Goal: Task Accomplishment & Management: Manage account settings

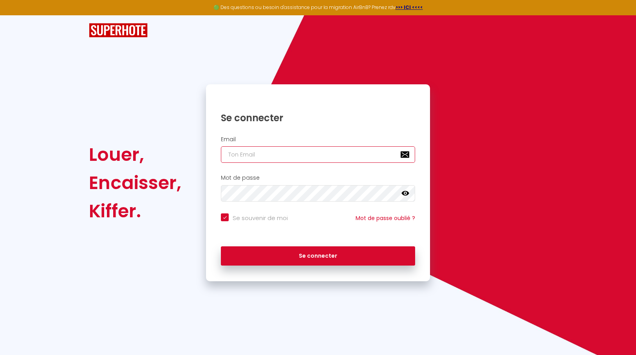
type input "[EMAIL_ADDRESS][DOMAIN_NAME]"
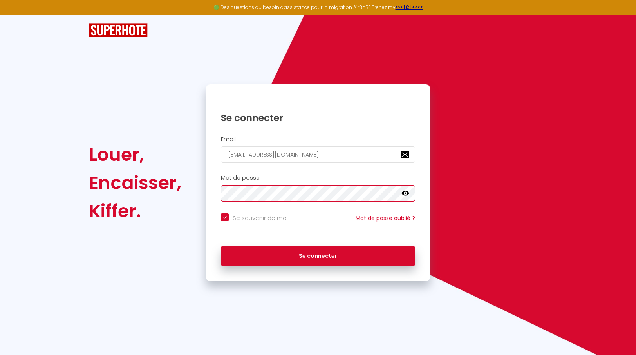
click at [318, 254] on button "Se connecter" at bounding box center [318, 256] width 194 height 20
checkbox input "true"
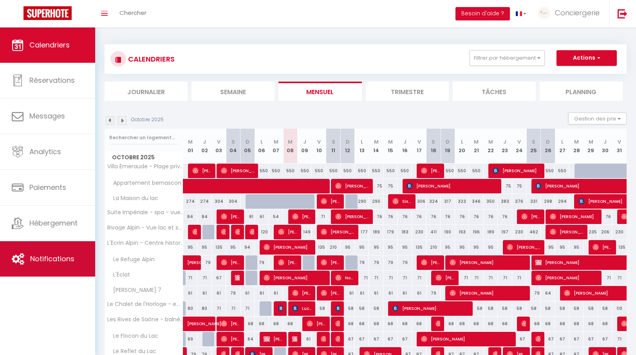
click at [57, 253] on link "Notifications" at bounding box center [47, 258] width 95 height 35
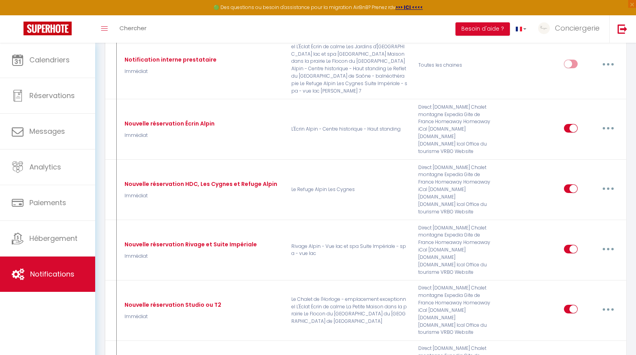
scroll to position [194, 0]
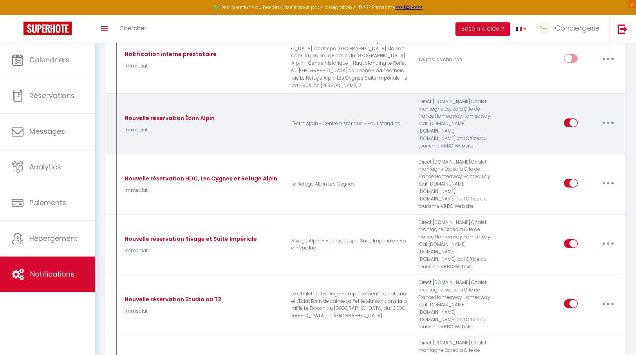
click at [607, 116] on button "button" at bounding box center [609, 122] width 22 height 13
click at [576, 134] on link "Editer" at bounding box center [588, 140] width 58 height 13
type input "Nouvelle réservation Écrin Alpin"
select select "Immédiat"
select select
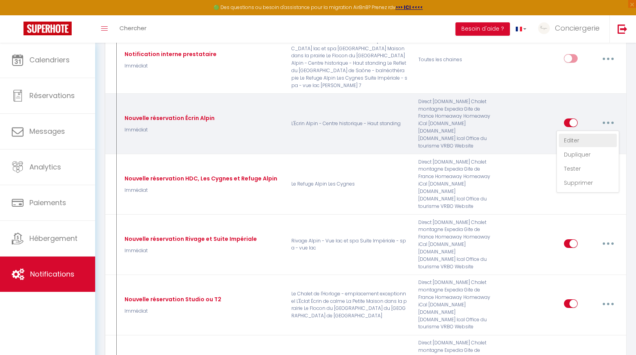
checkbox input "true"
checkbox input "false"
radio input "true"
type input "[RENTAL:NAME] - Merci pour votre réservation !"
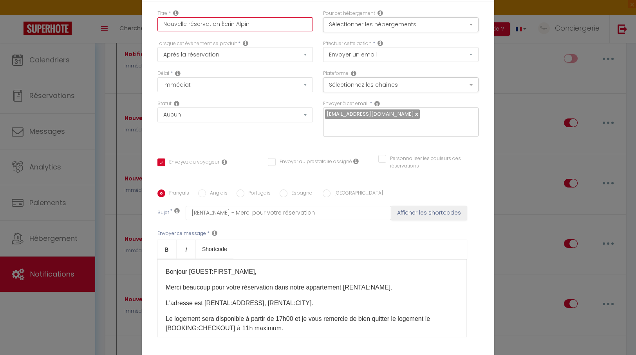
drag, startPoint x: 217, startPoint y: 24, endPoint x: 274, endPoint y: 32, distance: 56.6
click at [274, 32] on div "Titre * Nouvelle réservation Écrin Alpin" at bounding box center [235, 25] width 166 height 30
type input "Nouvelle réservation"
checkbox input "false"
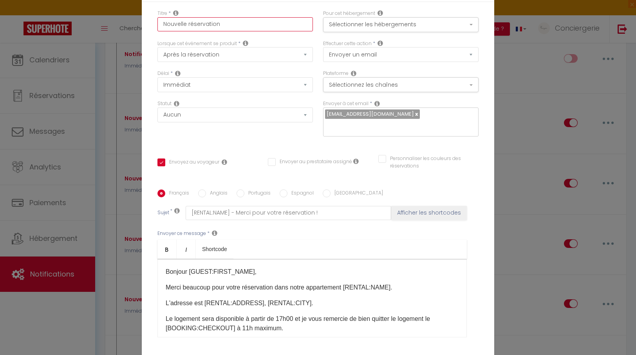
checkbox input "false"
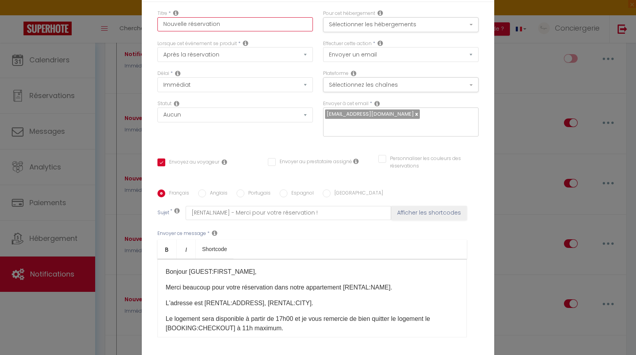
checkbox input "false"
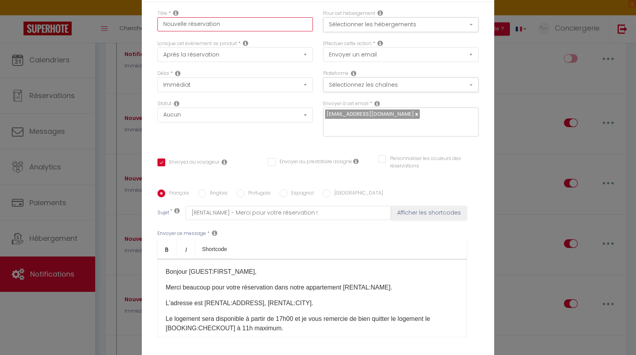
checkbox input "false"
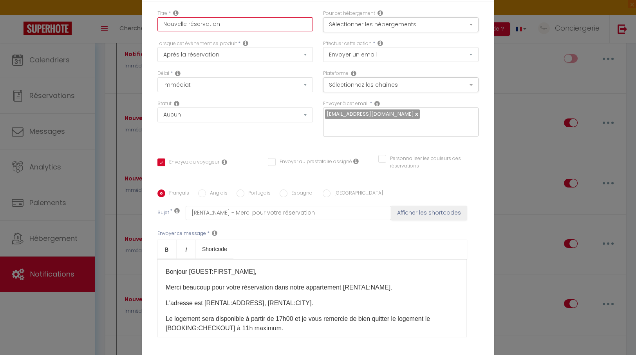
checkbox input "true"
checkbox input "false"
type input "Nouvelle réservation"
click at [390, 23] on button "Sélectionner les hébergements" at bounding box center [401, 24] width 156 height 15
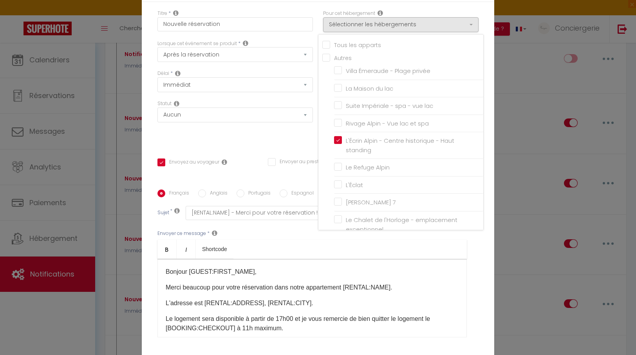
click at [353, 44] on input "Tous les apparts" at bounding box center [403, 44] width 161 height 8
checkbox input "true"
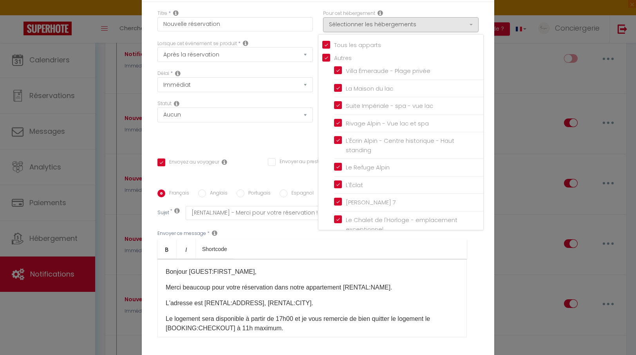
checkbox input "true"
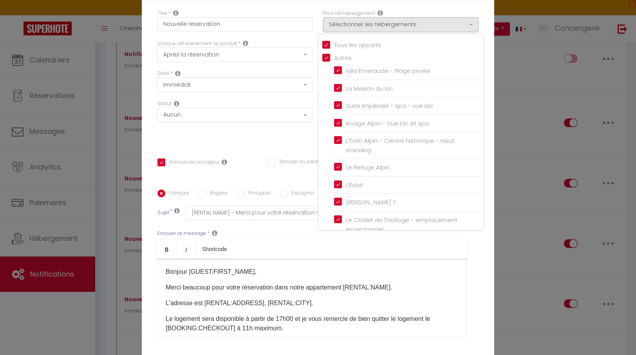
checkbox input "true"
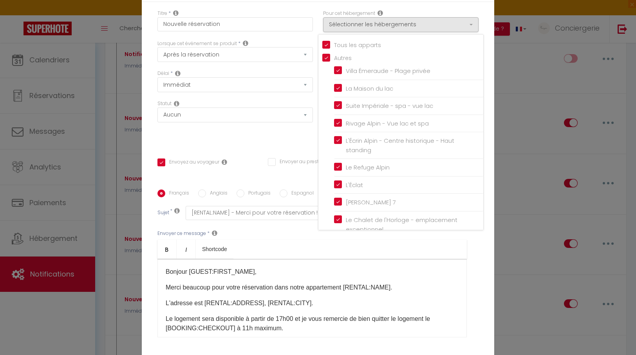
checkbox input "true"
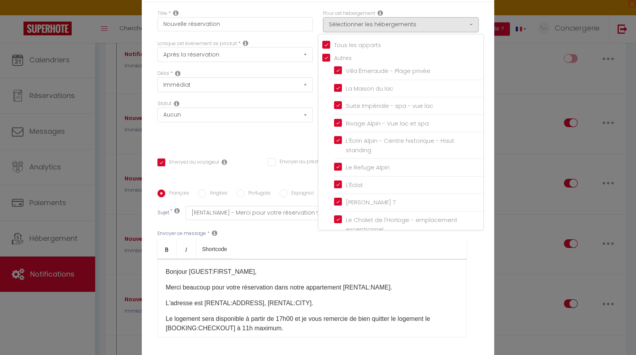
checkbox input "true"
checkbox input "false"
click at [312, 68] on div "Lorsque cet événement se produit * Après la réservation Avant Checkin (à partir…" at bounding box center [235, 55] width 166 height 30
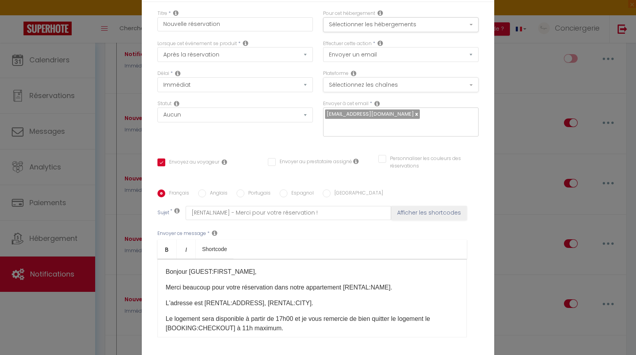
click at [355, 84] on button "Sélectionnez les chaînes" at bounding box center [401, 84] width 156 height 15
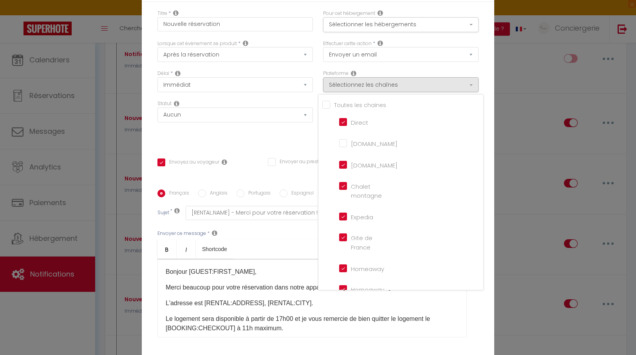
click at [310, 102] on div "Statut Aucun Si la réservation est payée Si réservation non payée Si la caution…" at bounding box center [236, 111] width 156 height 22
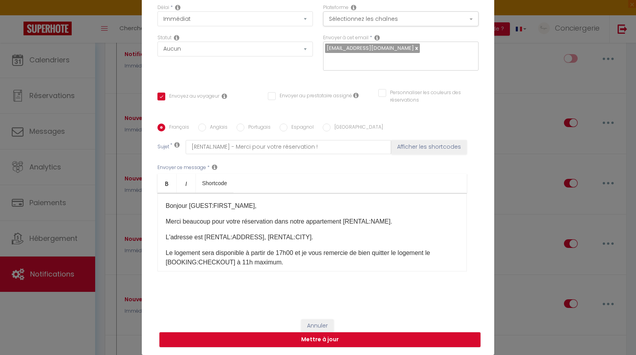
scroll to position [65, 0]
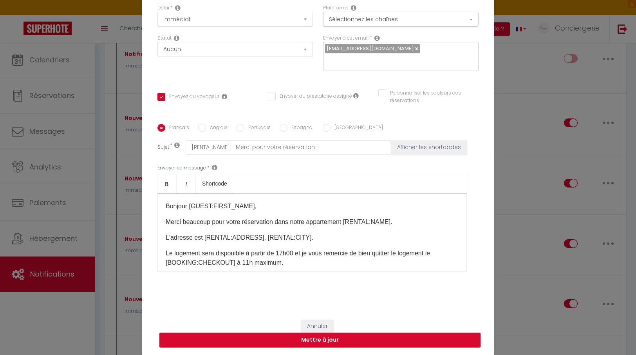
click at [302, 234] on p "L'adresse est [RENTAL:ADDRESS], [RENTAL:CITY]​.​" at bounding box center [312, 237] width 293 height 9
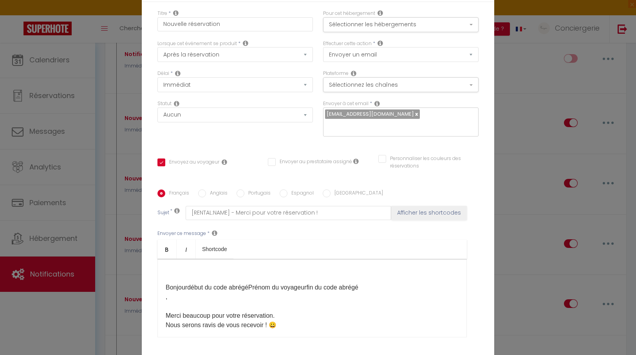
scroll to position [0, 0]
click at [213, 274] on p at bounding box center [312, 271] width 293 height 9
click at [167, 286] on span "Bonjour" at bounding box center [177, 287] width 22 height 7
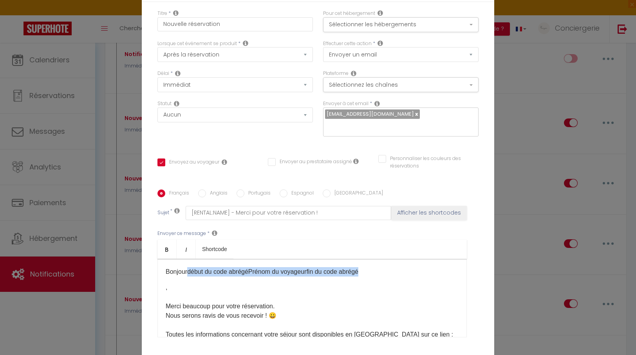
drag, startPoint x: 361, startPoint y: 273, endPoint x: 188, endPoint y: 274, distance: 172.0
click at [188, 274] on p "Bonjour début du code abrégé Prénom du voyageur fin du code abrégé" at bounding box center [312, 271] width 293 height 9
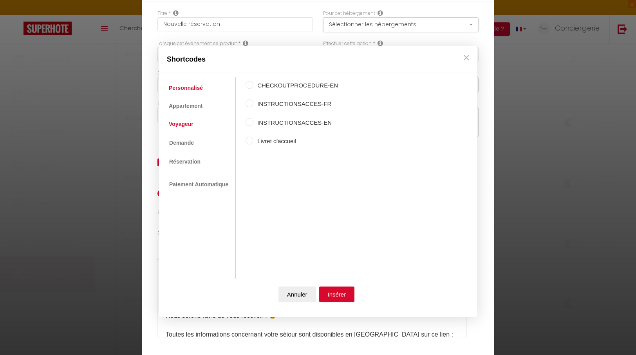
click at [189, 121] on link "Voyageur" at bounding box center [181, 124] width 33 height 14
click at [283, 84] on label "Nom du voyageur" at bounding box center [292, 85] width 77 height 9
click at [254, 84] on input "Nom du voyageur" at bounding box center [250, 85] width 8 height 8
radio input "true"
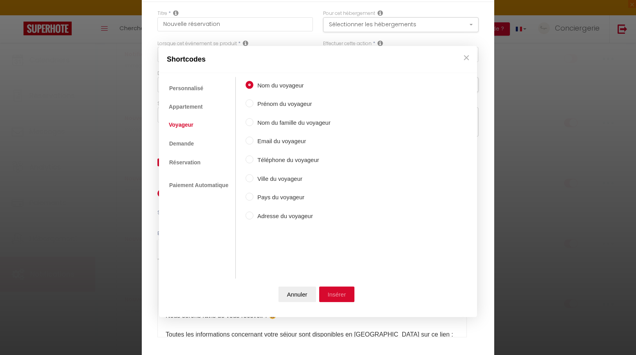
click at [338, 291] on button "Insérer" at bounding box center [337, 294] width 36 height 16
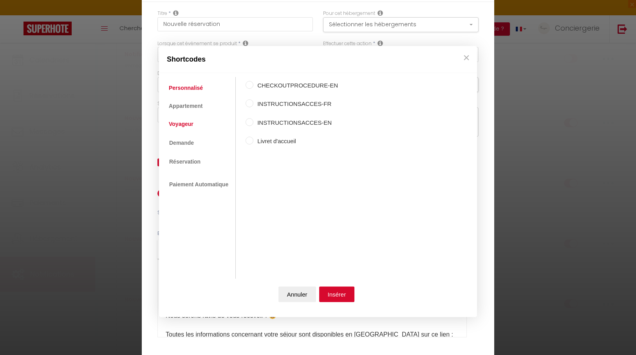
click at [179, 124] on link "Voyageur" at bounding box center [181, 124] width 33 height 14
click at [286, 106] on label "Prénom du voyageur" at bounding box center [292, 104] width 77 height 9
click at [254, 106] on input "Prénom du voyageur" at bounding box center [250, 104] width 8 height 8
radio input "true"
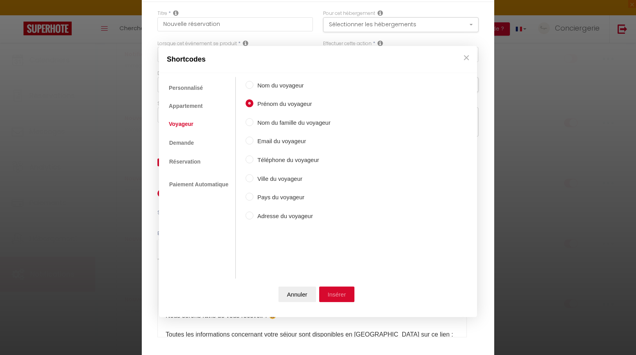
click at [344, 295] on button "Insérer" at bounding box center [337, 294] width 36 height 16
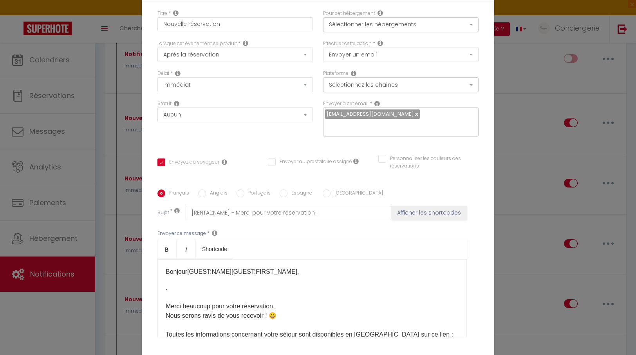
click at [165, 288] on div "Bonjour [GUEST:NAME] [GUEST:FIRST_NAME], ​ ​ , Merci beaucoup pour votre réserv…" at bounding box center [313, 298] width 310 height 78
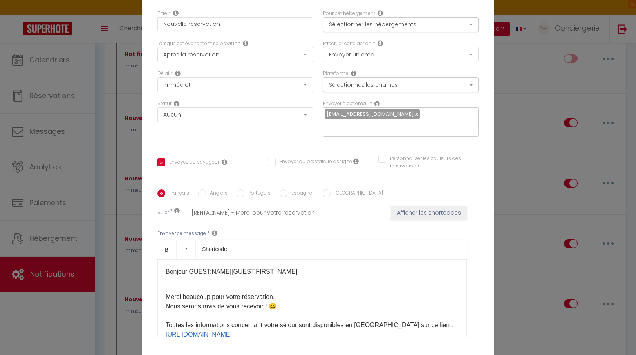
click at [166, 293] on span "Merci beaucoup pour votre réservation." at bounding box center [220, 296] width 109 height 7
click at [330, 269] on p "Bonjour [GUEST:NAME] [GUEST:FIRST_NAME], ​," at bounding box center [312, 271] width 293 height 9
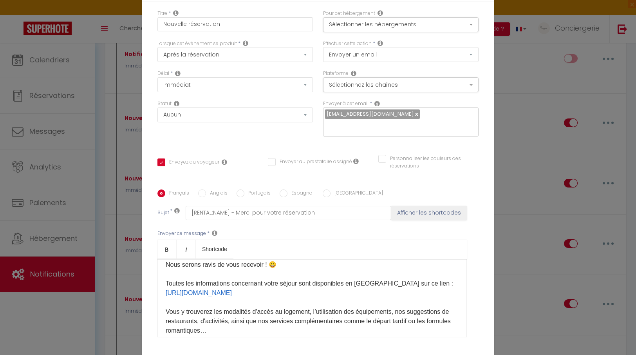
scroll to position [43, 0]
drag, startPoint x: 273, startPoint y: 292, endPoint x: 158, endPoint y: 294, distance: 115.2
click at [158, 294] on div "Bonjour [GUEST:NAME] [GUEST:FIRST_NAME], ​ Merci beaucoup pour votre réservatio…" at bounding box center [313, 298] width 310 height 78
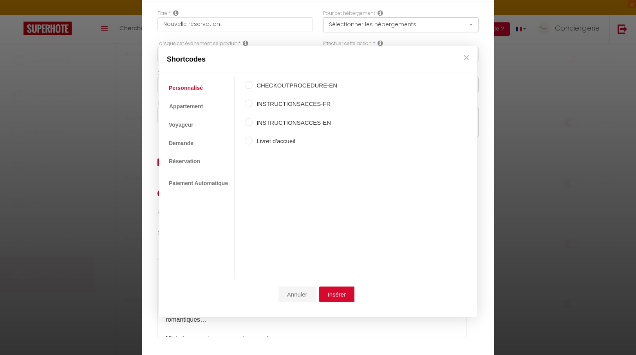
click at [309, 293] on button "Annuler" at bounding box center [298, 294] width 38 height 16
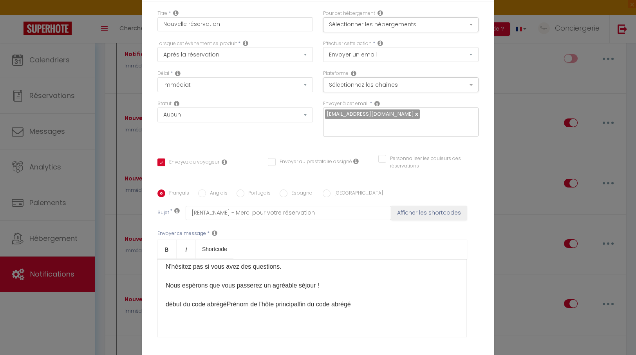
scroll to position [116, 0]
drag, startPoint x: 338, startPoint y: 305, endPoint x: 156, endPoint y: 303, distance: 181.8
click at [156, 303] on div "Français Anglais Portugais Espagnol Italien Sujet * [RENTAL:NAME] - Merci pour …" at bounding box center [318, 268] width 325 height 158
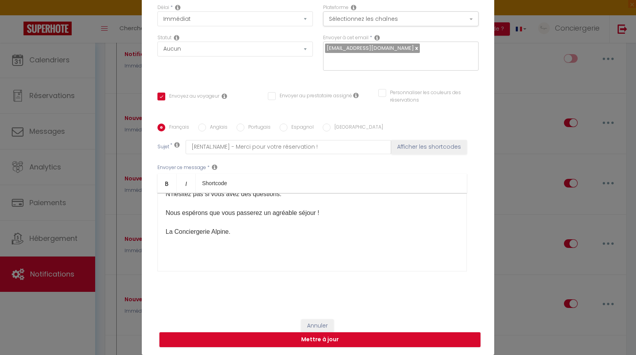
scroll to position [65, 0]
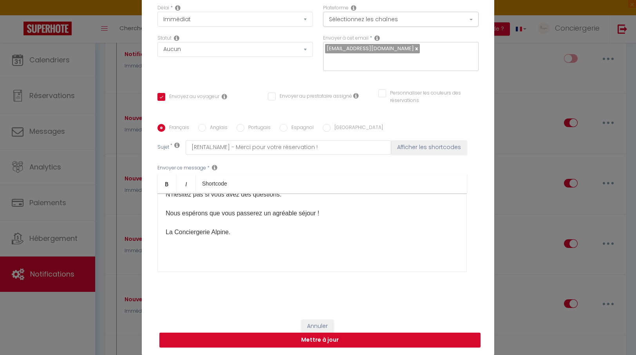
click at [312, 323] on button "Annuler" at bounding box center [317, 325] width 33 height 13
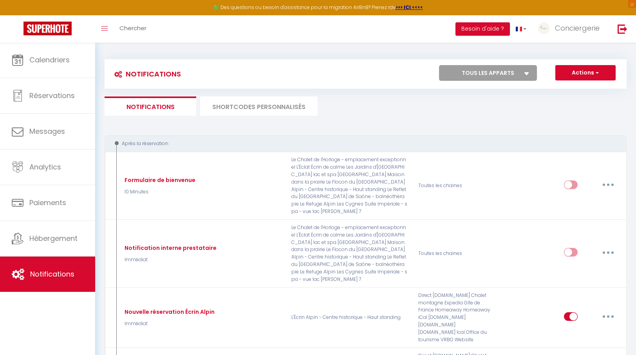
scroll to position [0, 0]
click at [255, 99] on li "SHORTCODES PERSONNALISÉS" at bounding box center [259, 105] width 118 height 19
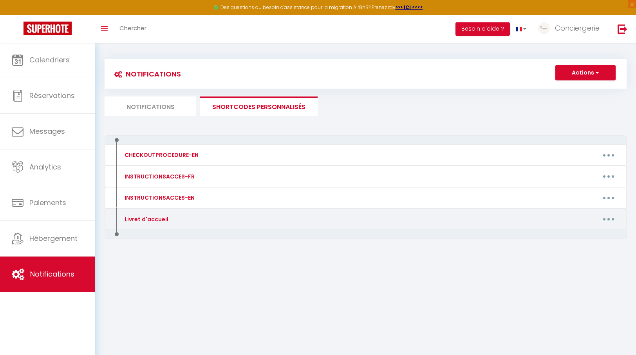
click at [609, 214] on button "button" at bounding box center [609, 219] width 22 height 13
click at [583, 233] on link "Editer" at bounding box center [589, 236] width 58 height 13
type input "Livret d'accueil"
type textarea "[OPENBUILDINGDOOR:LINK]"
type textarea "[URL][DOMAIN_NAME]"
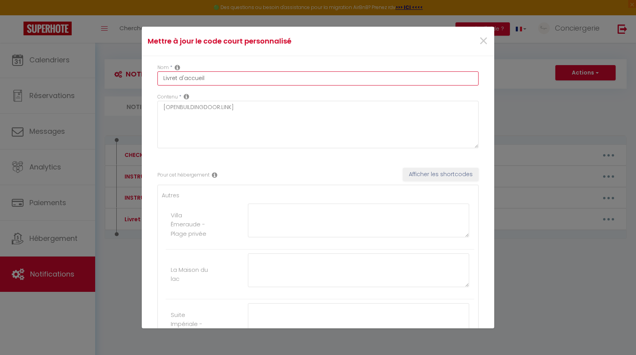
drag, startPoint x: 221, startPoint y: 82, endPoint x: 127, endPoint y: 71, distance: 94.7
click at [127, 71] on div "Mettre à jour le code court personnalisé × Nom * Livret d'accueil Contenu * [OP…" at bounding box center [318, 177] width 636 height 355
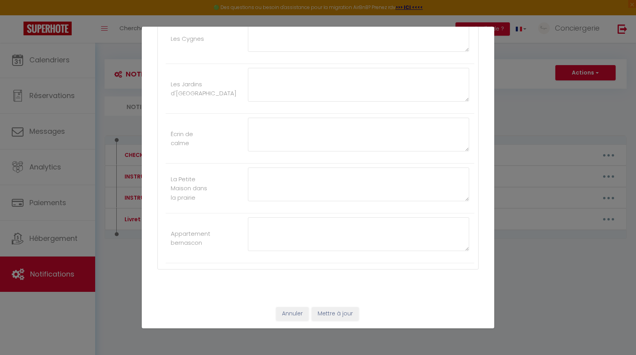
scroll to position [832, 0]
click at [335, 310] on button "Mettre à jour" at bounding box center [335, 313] width 47 height 13
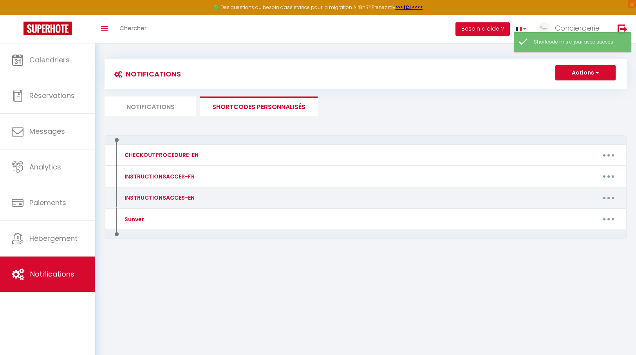
click at [606, 198] on button "button" at bounding box center [609, 197] width 22 height 13
click at [587, 227] on link "Supprimer" at bounding box center [589, 229] width 58 height 13
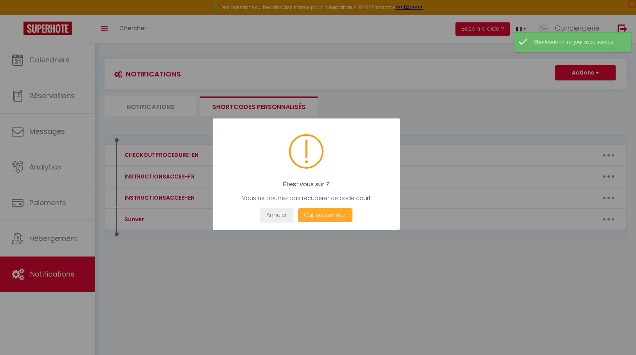
click at [341, 211] on button "Oui, supprimez!" at bounding box center [325, 215] width 54 height 14
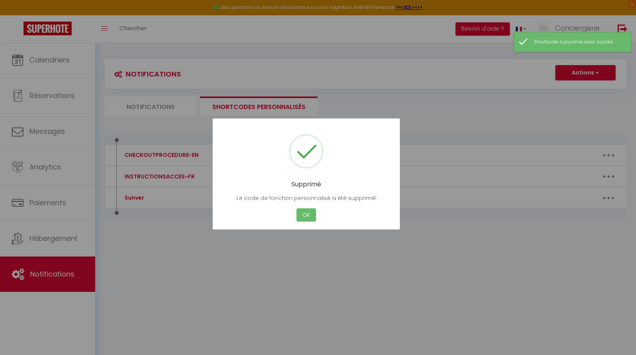
click at [313, 214] on button "OK" at bounding box center [307, 215] width 20 height 14
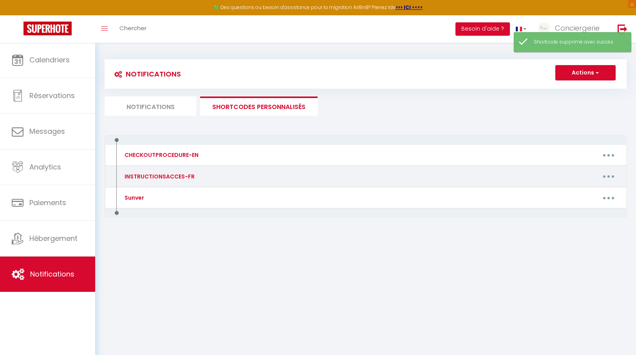
click at [608, 173] on button "button" at bounding box center [609, 176] width 22 height 13
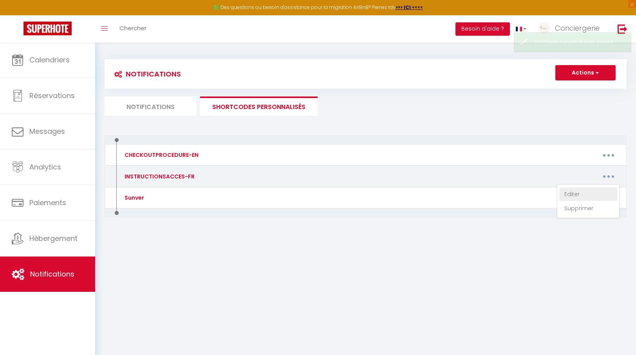
click at [574, 195] on link "Editer" at bounding box center [589, 193] width 58 height 13
type input "INSTRUCTIONSACCES-FR"
type textarea "Notice d'entrée"
type textarea "[URL][DOMAIN_NAME]"
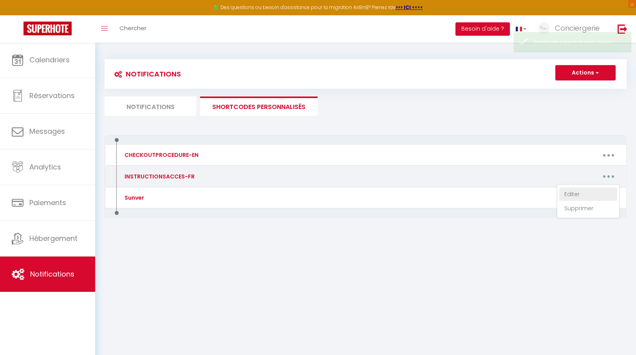
type textarea "[URL][DOMAIN_NAME]"
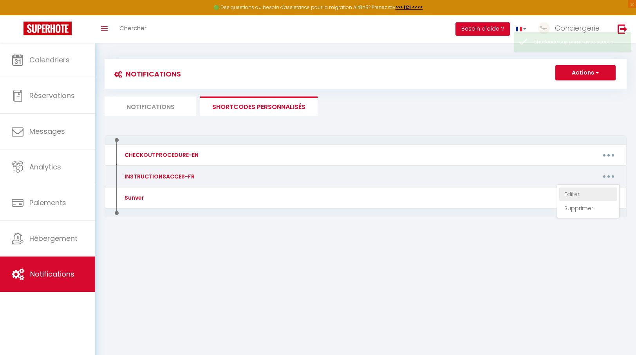
type textarea "[URL][DOMAIN_NAME]"
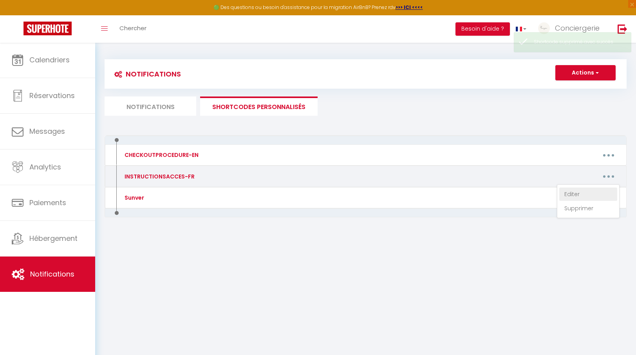
type textarea "[URL][DOMAIN_NAME]"
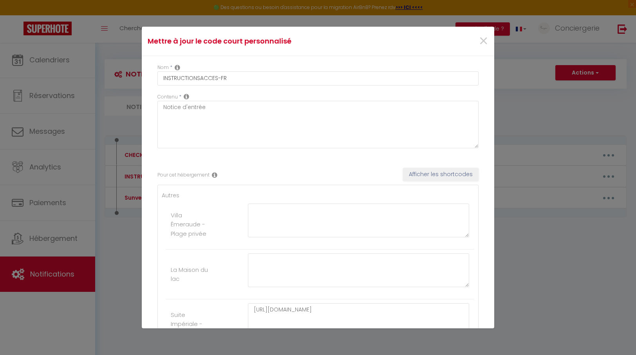
scroll to position [0, 0]
drag, startPoint x: 231, startPoint y: 79, endPoint x: 112, endPoint y: 71, distance: 118.6
click at [112, 71] on div "Mettre à jour le code court personnalisé × Nom * INSTRUCTIONSACCES-FR Contenu *…" at bounding box center [318, 177] width 636 height 355
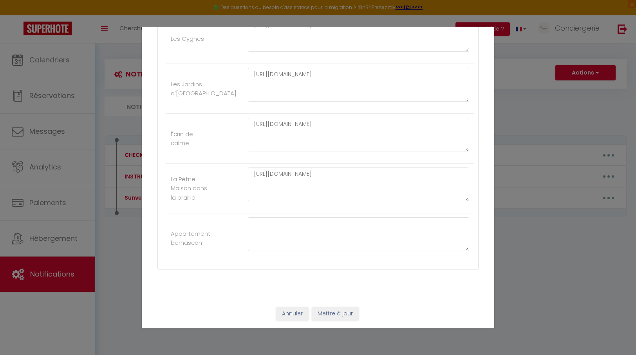
scroll to position [832, 0]
type input "Notice d'accès"
click at [300, 308] on button "Annuler" at bounding box center [292, 313] width 33 height 13
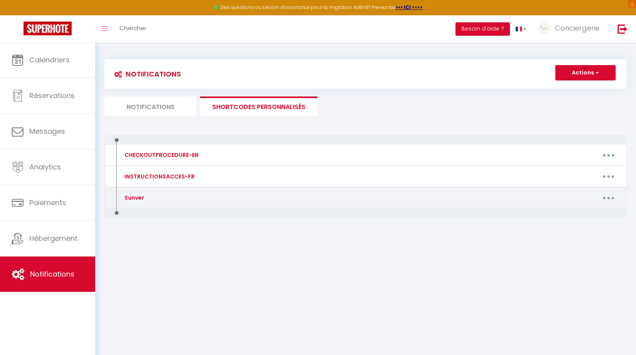
click at [192, 201] on div "Sunver" at bounding box center [181, 197] width 127 height 13
